Goal: Task Accomplishment & Management: Manage account settings

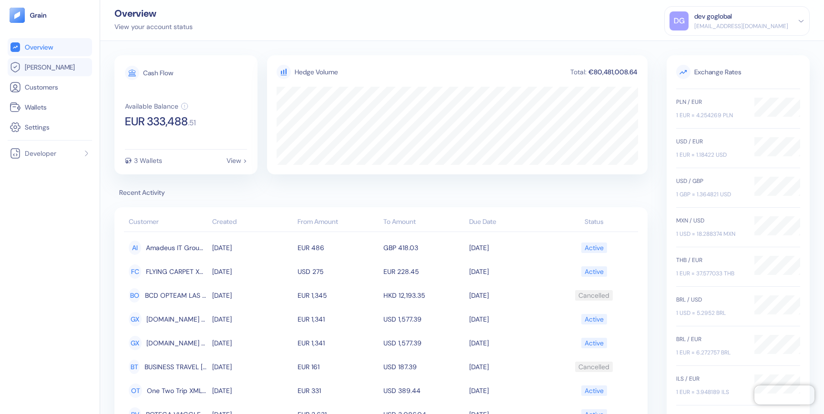
click at [43, 65] on span "[PERSON_NAME]" at bounding box center [50, 67] width 50 height 10
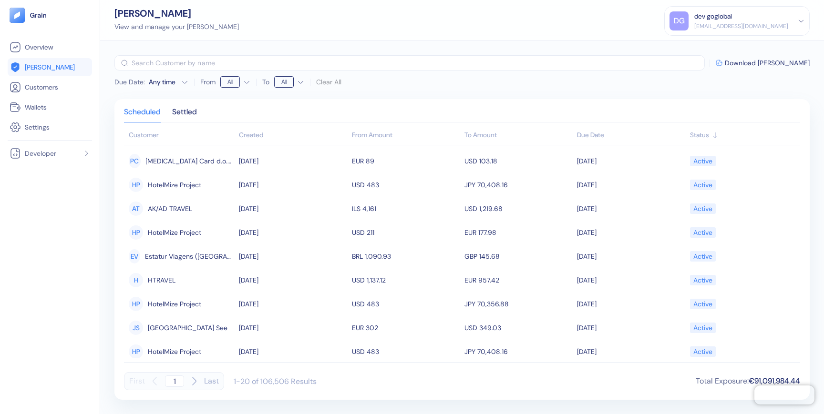
click at [760, 21] on div "dev goglobal" at bounding box center [741, 16] width 94 height 10
click at [705, 50] on div "Sign Out" at bounding box center [695, 47] width 26 height 10
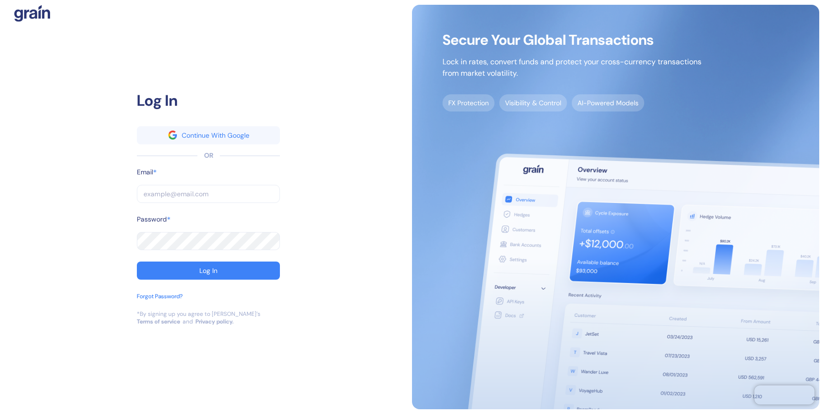
click at [258, 193] on input "text" at bounding box center [208, 194] width 143 height 18
paste input "dev+stuba@grainfinance.co"
type input "dev+stuba@grainfinance.co"
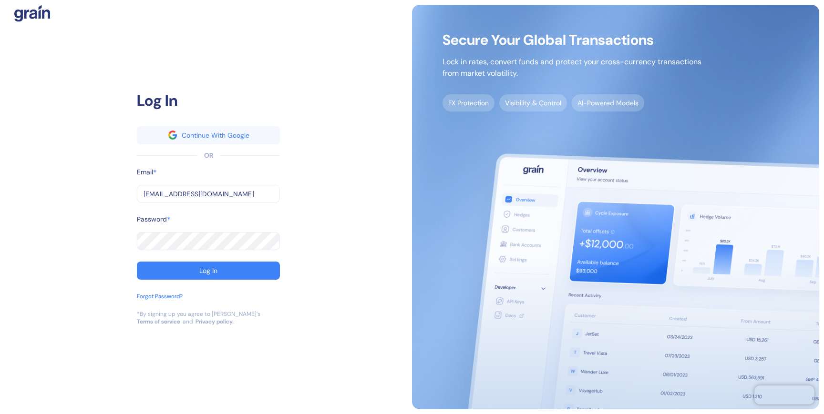
click at [203, 230] on div "Password *" at bounding box center [208, 223] width 143 height 18
click at [194, 273] on button "Log In" at bounding box center [208, 271] width 143 height 18
click at [213, 275] on button "Log In" at bounding box center [208, 271] width 143 height 18
